Goal: Check status: Check status

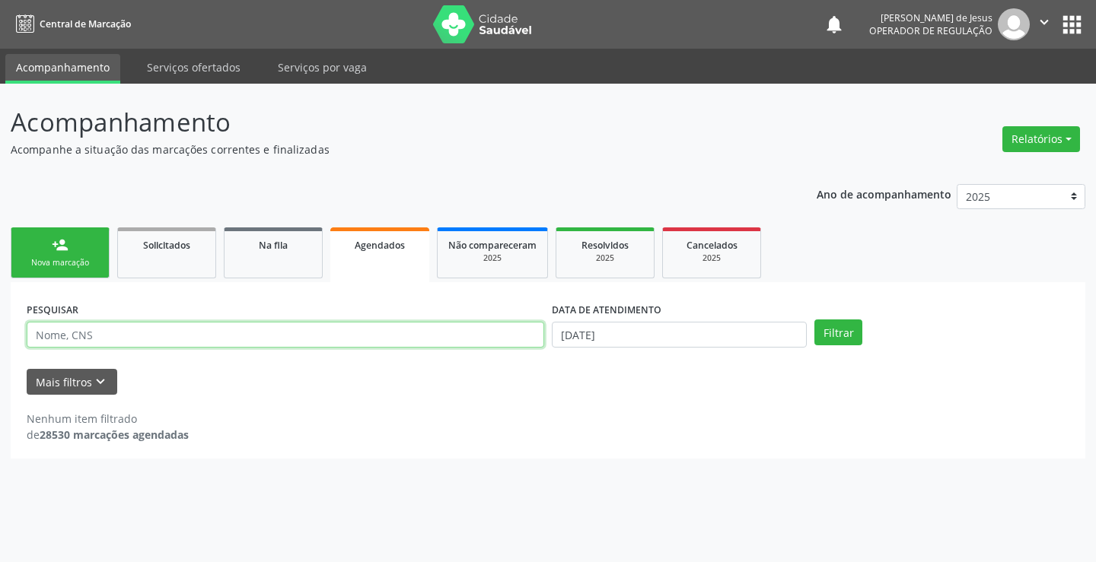
click at [317, 338] on input "text" at bounding box center [285, 335] width 517 height 26
click at [317, 337] on input "text" at bounding box center [285, 335] width 517 height 26
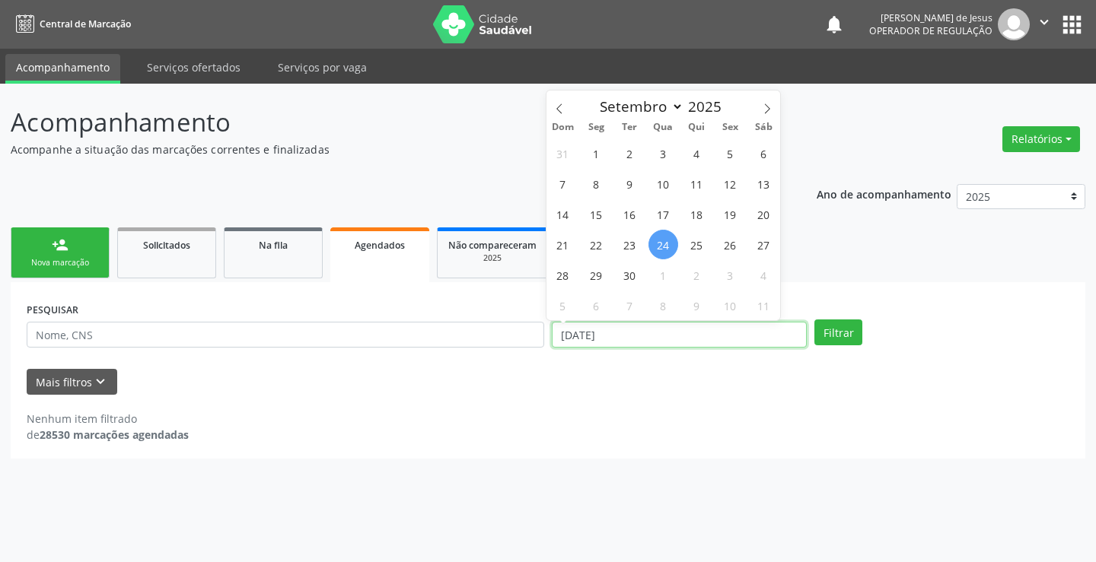
click at [626, 336] on input "[DATE]" at bounding box center [679, 335] width 255 height 26
click at [627, 331] on input "[DATE]" at bounding box center [679, 335] width 255 height 26
click at [625, 330] on input "[DATE]" at bounding box center [679, 335] width 255 height 26
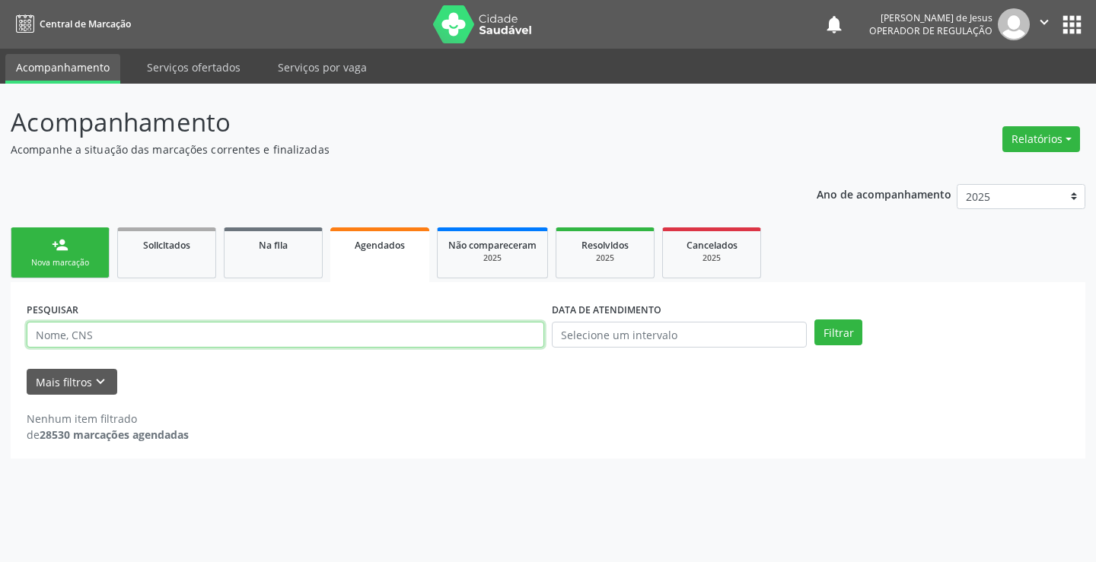
click at [503, 328] on input "text" at bounding box center [285, 335] width 517 height 26
type input "708206681421642"
click at [814, 320] on button "Filtrar" at bounding box center [838, 333] width 48 height 26
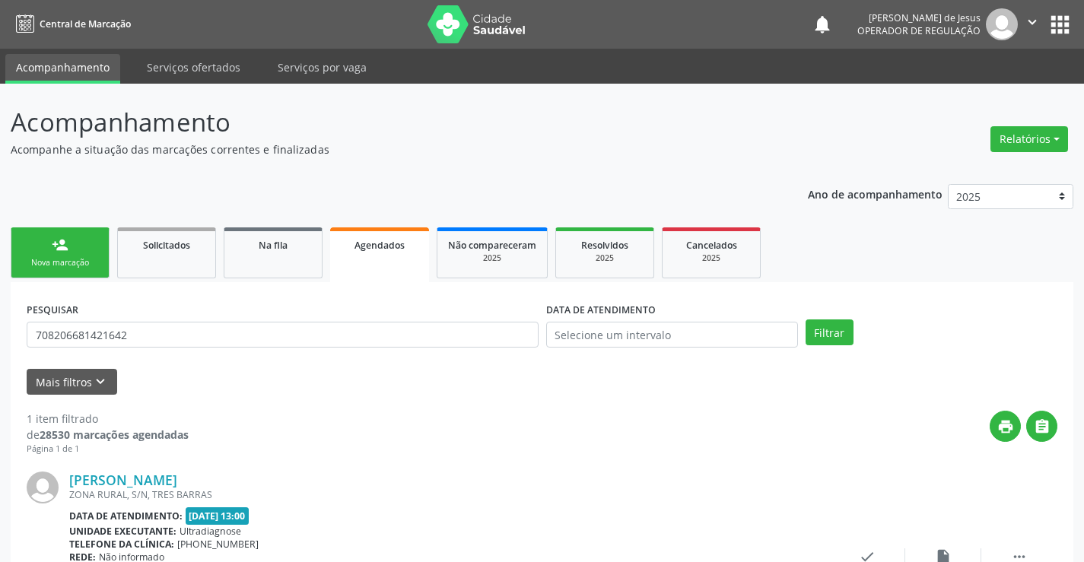
scroll to position [138, 0]
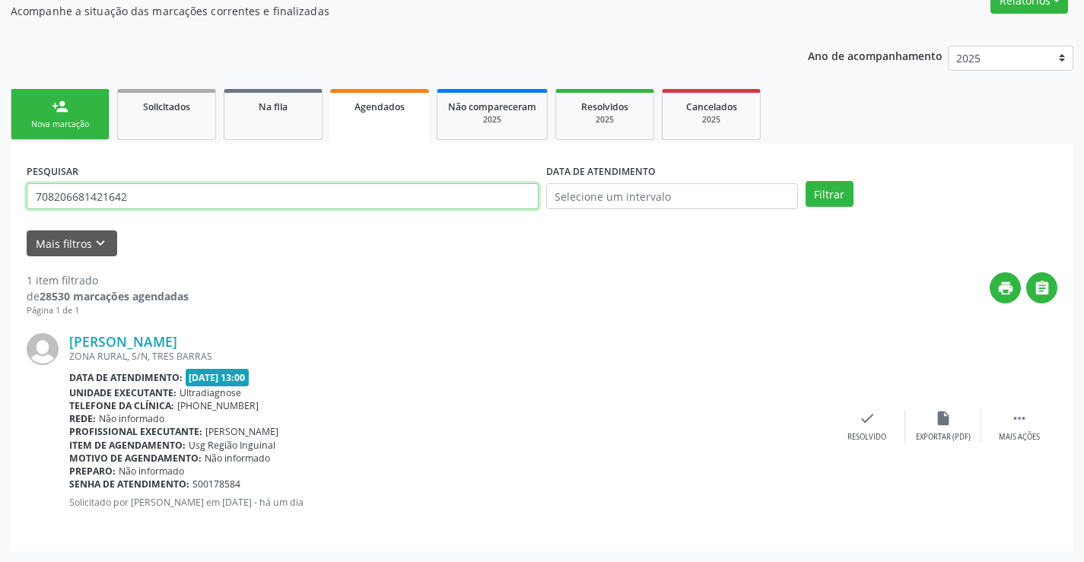
click at [253, 194] on input "708206681421642" at bounding box center [283, 196] width 512 height 26
type input "706804779824725"
click at [806, 181] on button "Filtrar" at bounding box center [830, 194] width 48 height 26
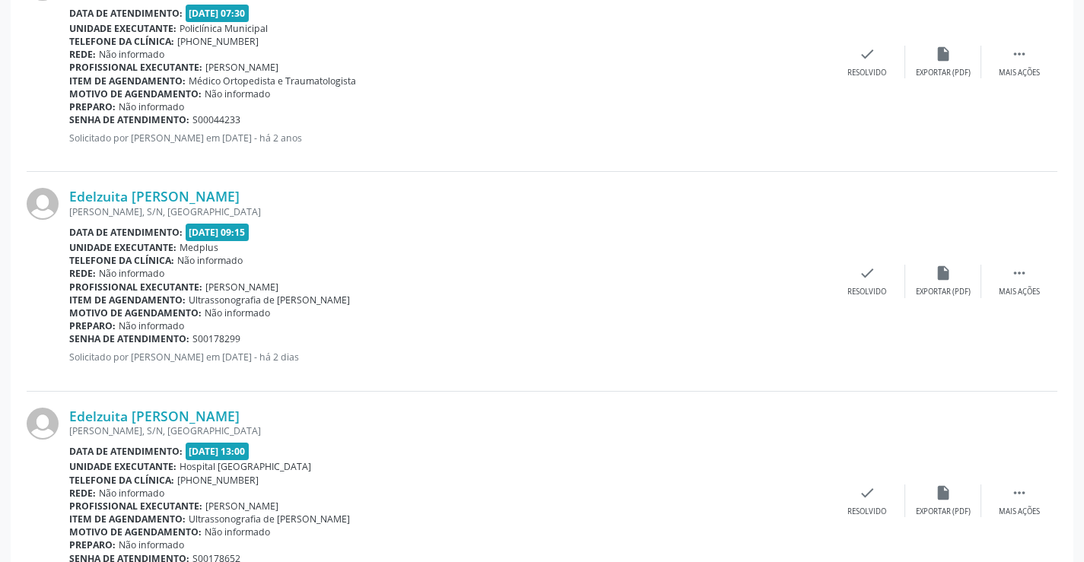
scroll to position [578, 0]
